Goal: Use online tool/utility: Utilize a website feature to perform a specific function

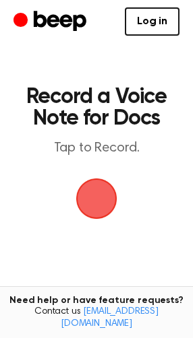
click at [106, 203] on span "button" at bounding box center [97, 199] width 38 height 38
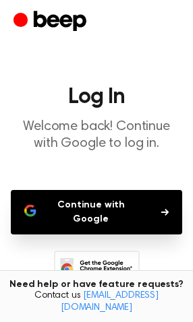
click at [92, 206] on button "Continue with Google" at bounding box center [96, 212] width 171 height 44
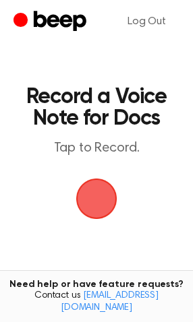
click at [98, 202] on span "button" at bounding box center [97, 199] width 38 height 38
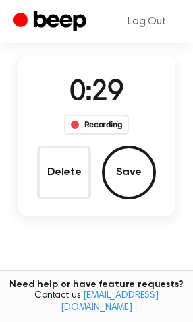
scroll to position [95, 0]
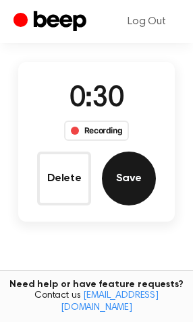
click at [137, 180] on button "Save" at bounding box center [129, 179] width 54 height 54
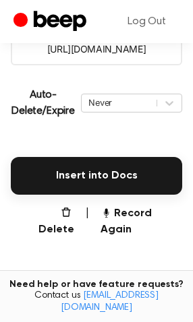
scroll to position [271, 0]
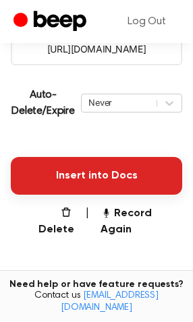
click at [94, 175] on button "Insert into Docs" at bounding box center [96, 176] width 171 height 38
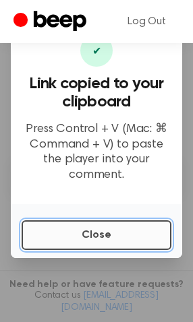
click at [106, 231] on button "Close" at bounding box center [97, 235] width 150 height 30
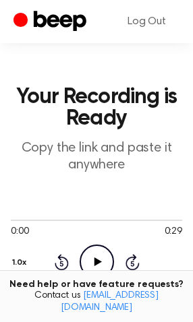
scroll to position [282, 0]
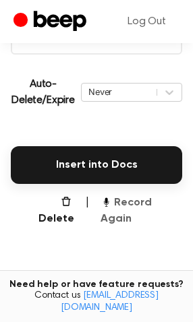
click at [144, 197] on button "Record Again" at bounding box center [141, 211] width 82 height 32
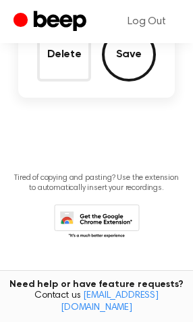
scroll to position [106, 0]
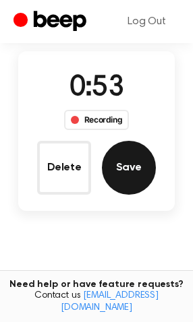
click at [132, 175] on button "Save" at bounding box center [129, 168] width 54 height 54
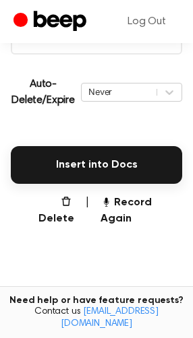
scroll to position [282, 0]
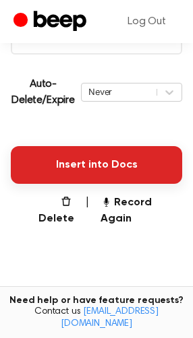
click at [112, 167] on button "Insert into Docs" at bounding box center [96, 165] width 171 height 38
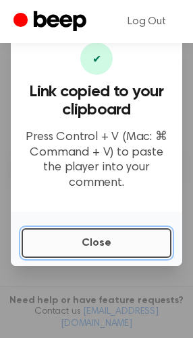
click at [108, 239] on button "Close" at bounding box center [97, 243] width 150 height 30
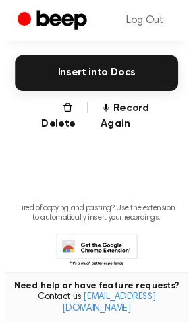
scroll to position [378, 0]
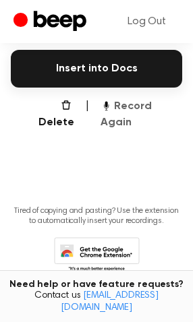
click at [146, 104] on button "Record Again" at bounding box center [141, 114] width 82 height 32
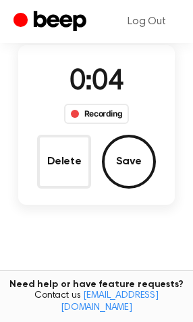
scroll to position [106, 0]
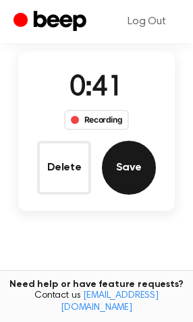
click at [135, 172] on button "Save" at bounding box center [129, 168] width 54 height 54
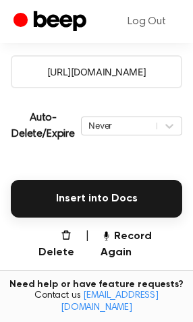
scroll to position [282, 0]
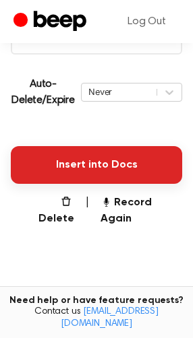
click at [105, 168] on button "Insert into Docs" at bounding box center [96, 165] width 171 height 38
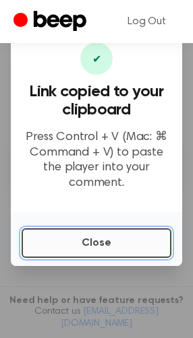
click at [106, 233] on button "Close" at bounding box center [97, 243] width 150 height 30
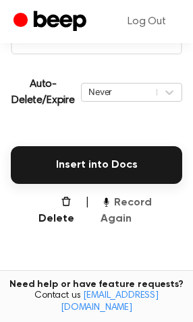
click at [142, 199] on button "Record Again" at bounding box center [141, 211] width 82 height 32
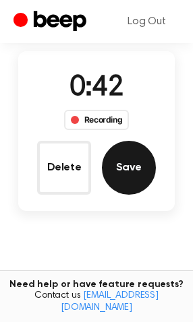
click at [123, 164] on button "Save" at bounding box center [129, 168] width 54 height 54
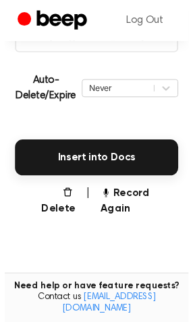
scroll to position [282, 0]
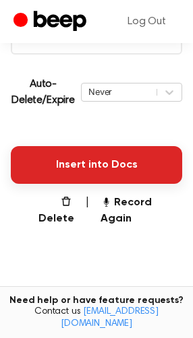
click at [105, 154] on button "Insert into Docs" at bounding box center [96, 165] width 171 height 38
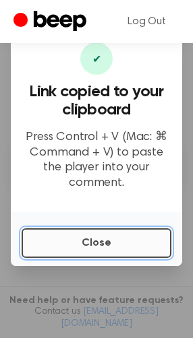
click at [120, 236] on button "Close" at bounding box center [97, 243] width 150 height 30
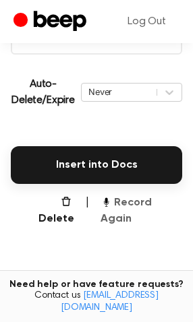
click at [141, 201] on button "Record Again" at bounding box center [141, 211] width 82 height 32
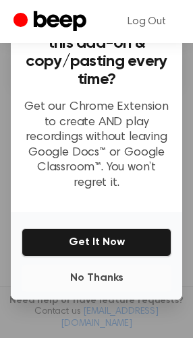
scroll to position [109, 0]
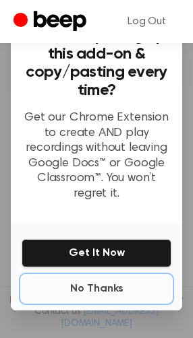
click at [109, 284] on button "No Thanks" at bounding box center [97, 289] width 150 height 27
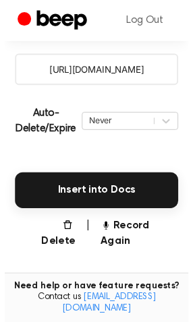
scroll to position [250, 0]
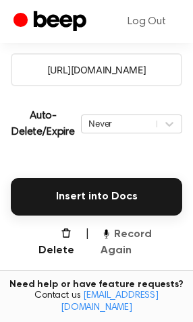
click at [144, 235] on button "Record Again" at bounding box center [141, 242] width 82 height 32
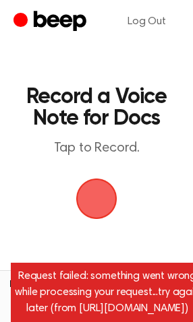
click at [102, 204] on span "button" at bounding box center [97, 199] width 38 height 38
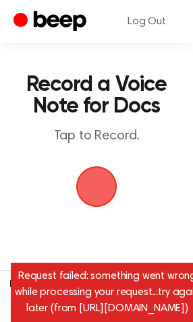
scroll to position [18, 0]
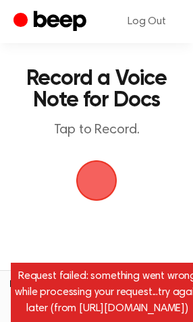
click at [102, 183] on span "button" at bounding box center [97, 181] width 38 height 38
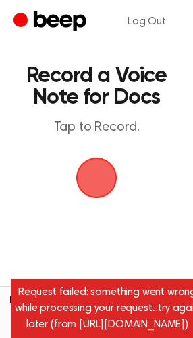
scroll to position [0, 0]
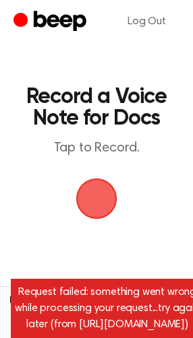
click at [113, 292] on div "Request failed: something went wrong while processing your request...try again …" at bounding box center [107, 308] width 193 height 59
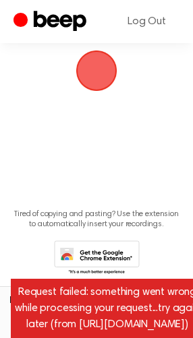
scroll to position [148, 0]
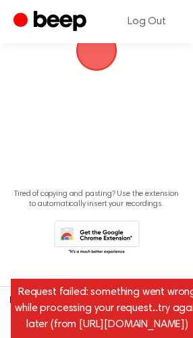
click at [131, 176] on main "Record a Voice Note for Docs Tap to Record. Tired of copying and pasting? Use t…" at bounding box center [96, 73] width 193 height 443
click at [74, 235] on icon at bounding box center [97, 238] width 86 height 37
